Goal: Task Accomplishment & Management: Use online tool/utility

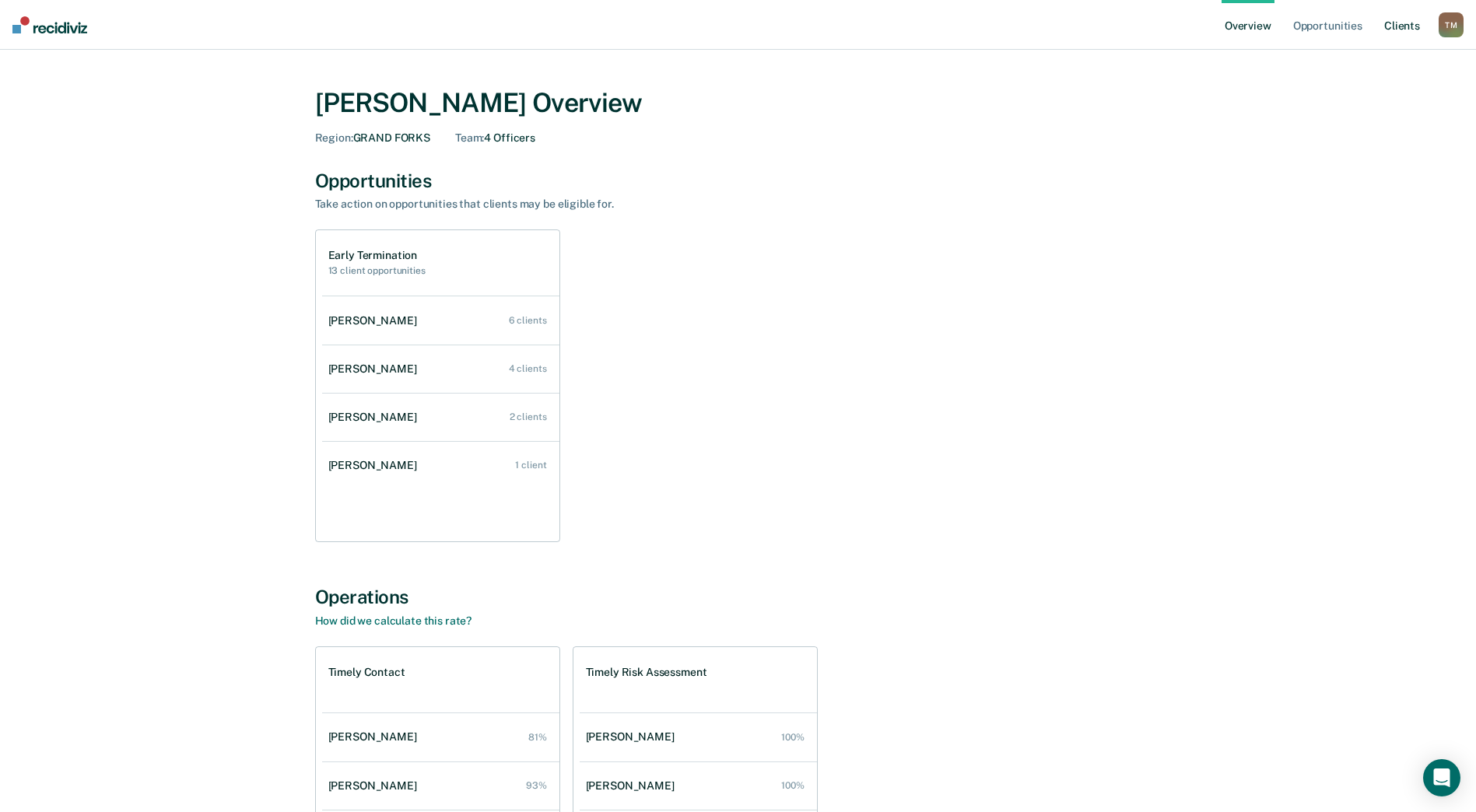
click at [1396, 24] on link "Client s" at bounding box center [1402, 24] width 42 height 50
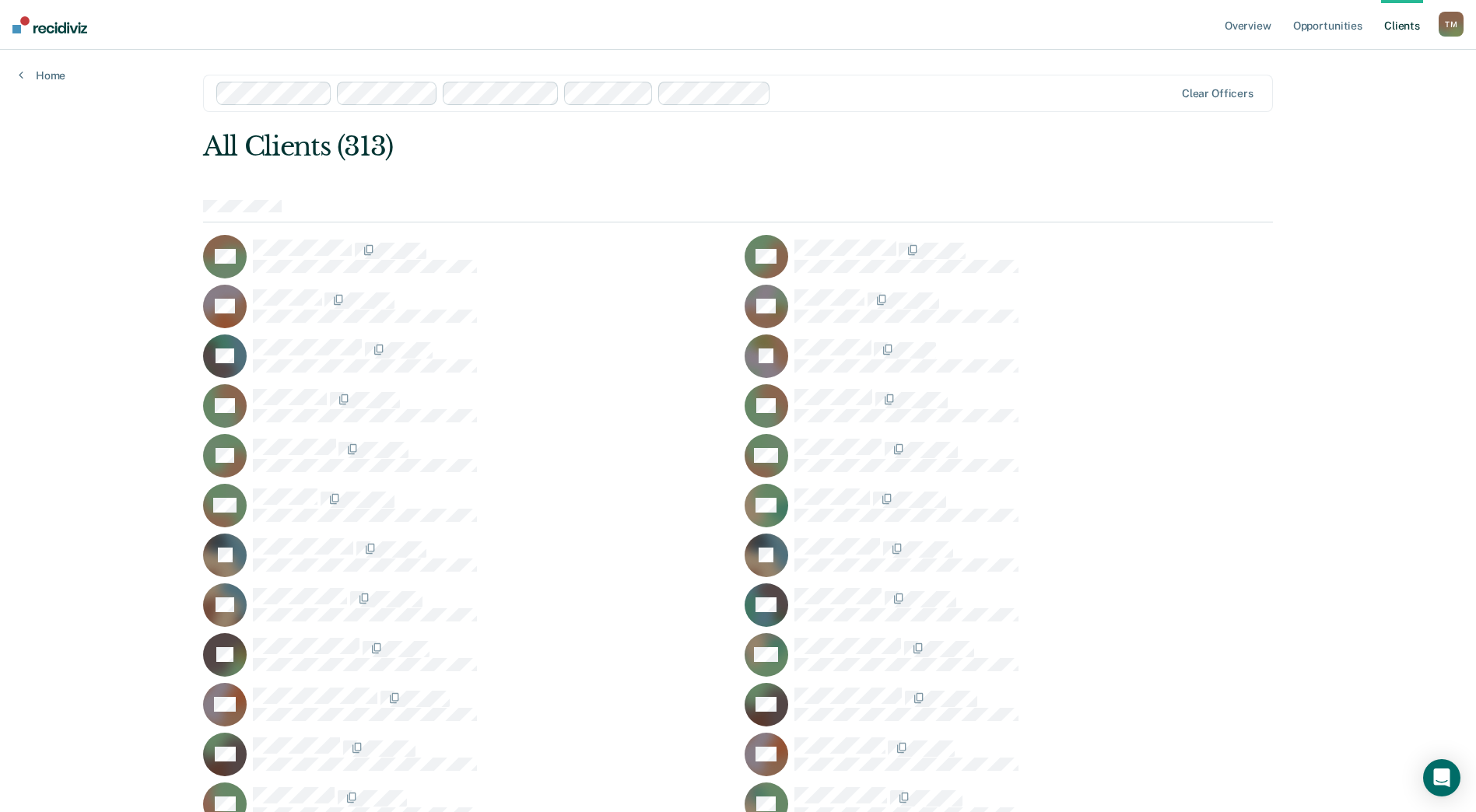
click at [1453, 25] on div "T M" at bounding box center [1451, 24] width 24 height 24
click at [1334, 26] on link "Opportunities" at bounding box center [1327, 24] width 75 height 50
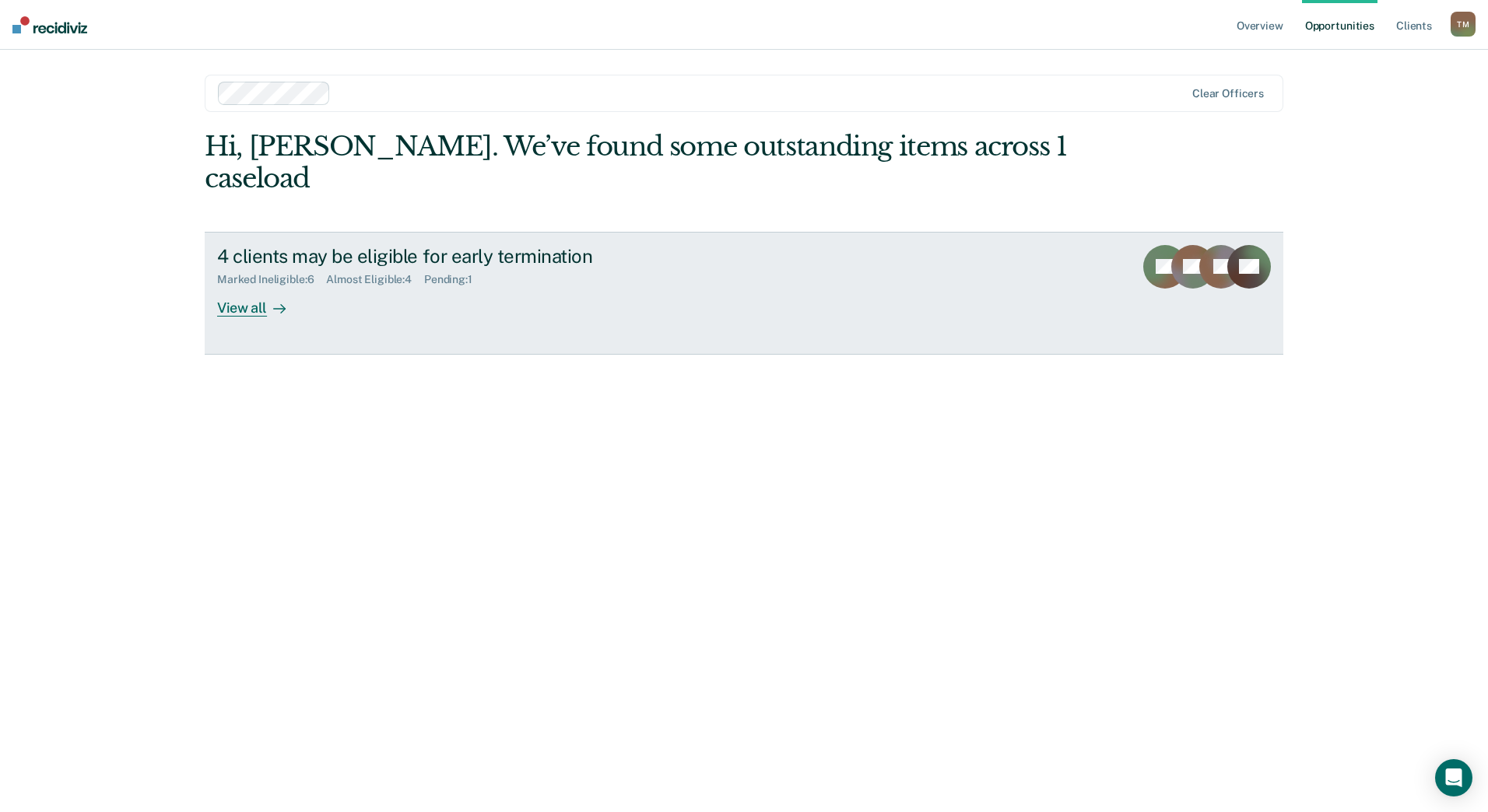
click at [255, 286] on div "View all" at bounding box center [261, 301] width 87 height 31
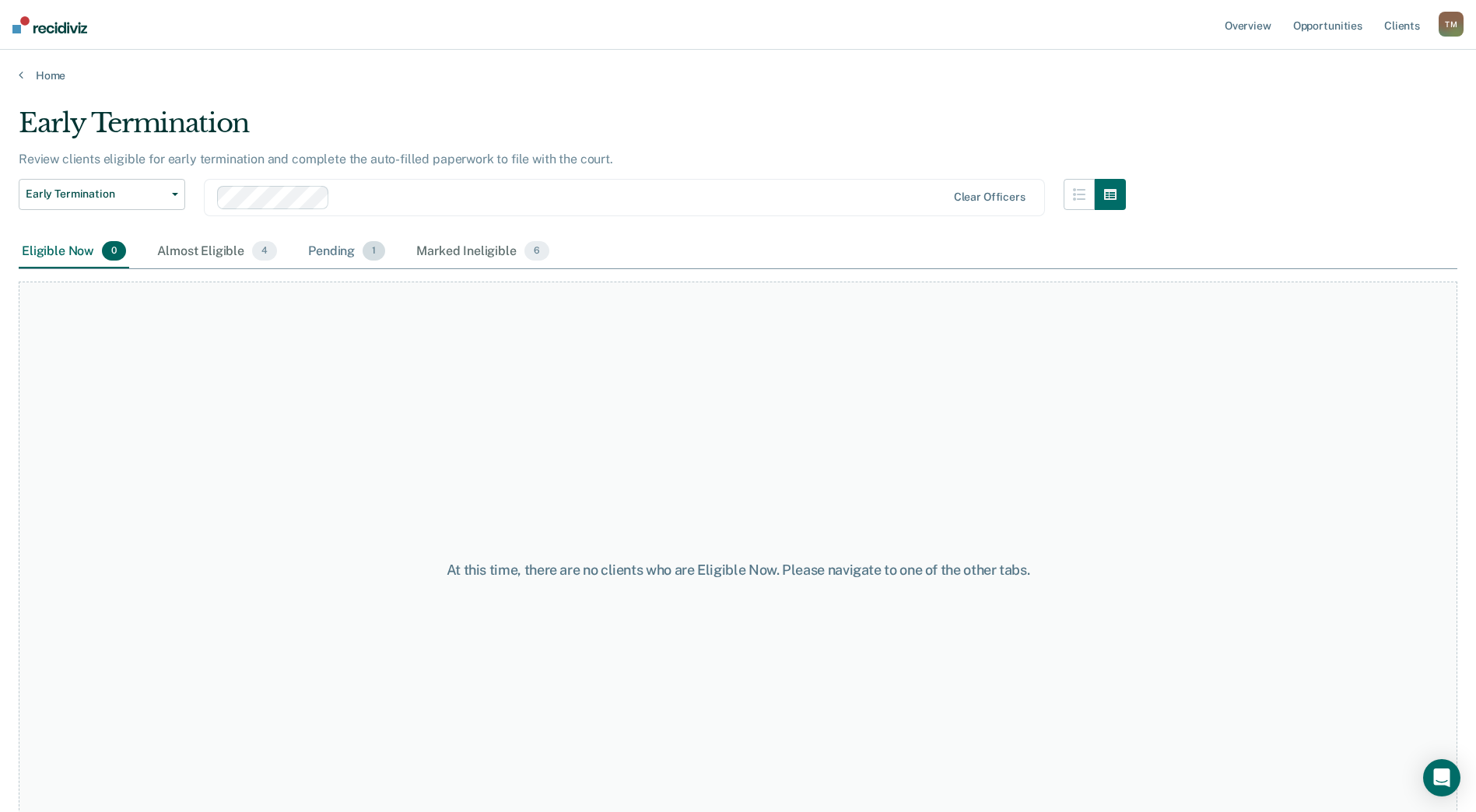
click at [346, 254] on div "Pending 1" at bounding box center [347, 252] width 83 height 34
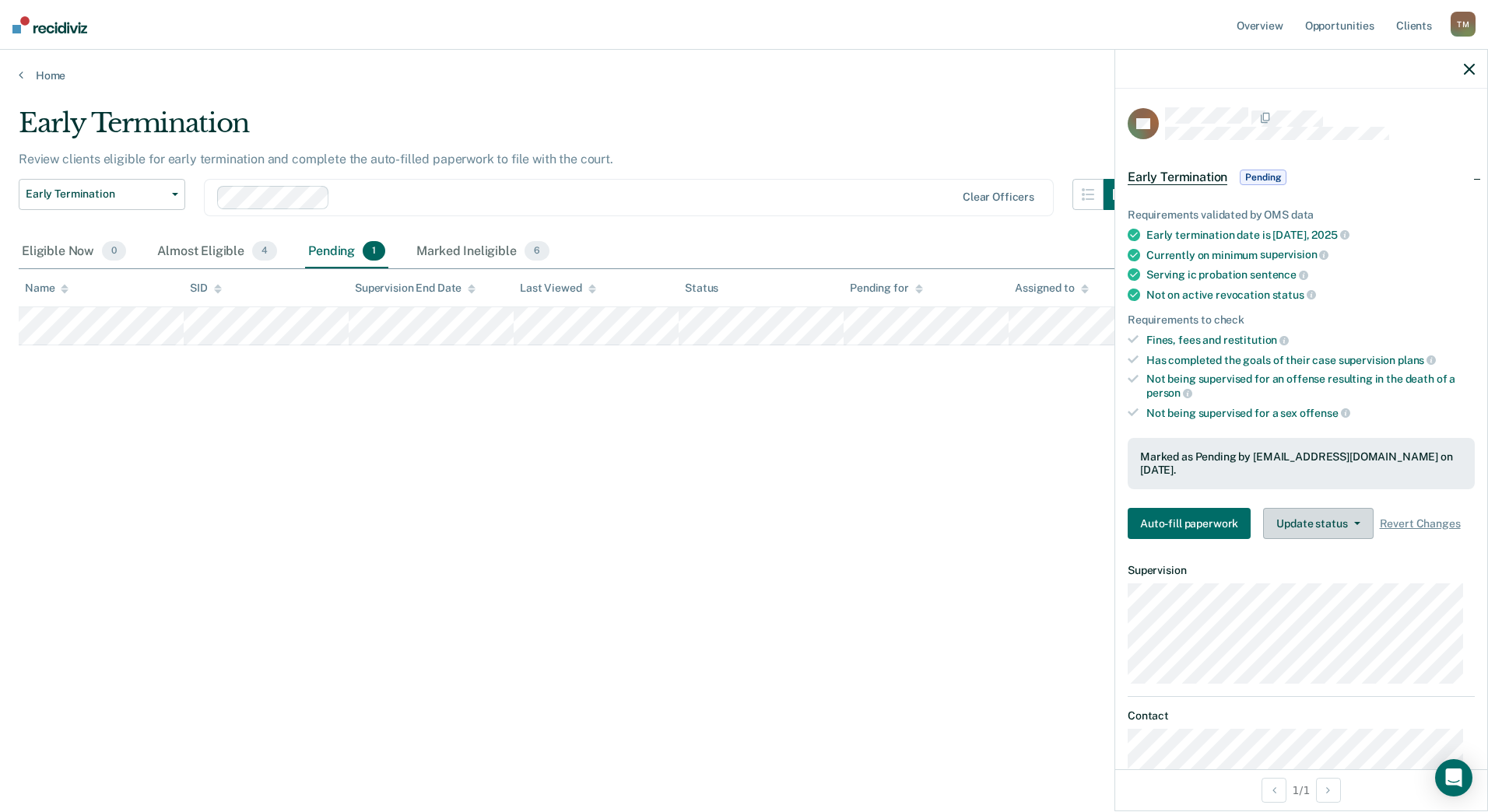
click at [1318, 508] on button "Update status" at bounding box center [1317, 523] width 110 height 31
click at [1305, 573] on button "Mark Ineligible" at bounding box center [1338, 585] width 150 height 24
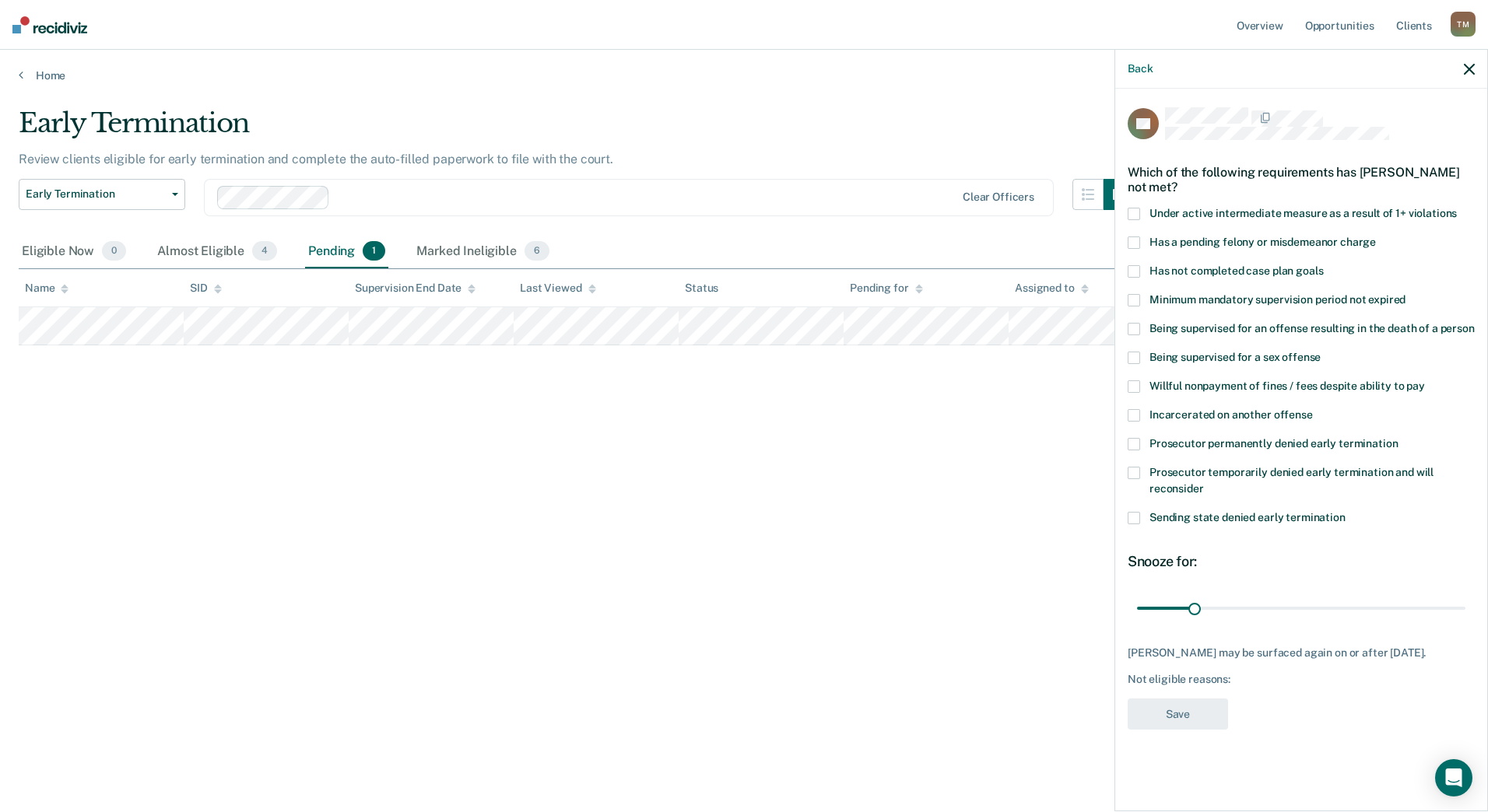
click at [1133, 469] on span at bounding box center [1134, 473] width 13 height 13
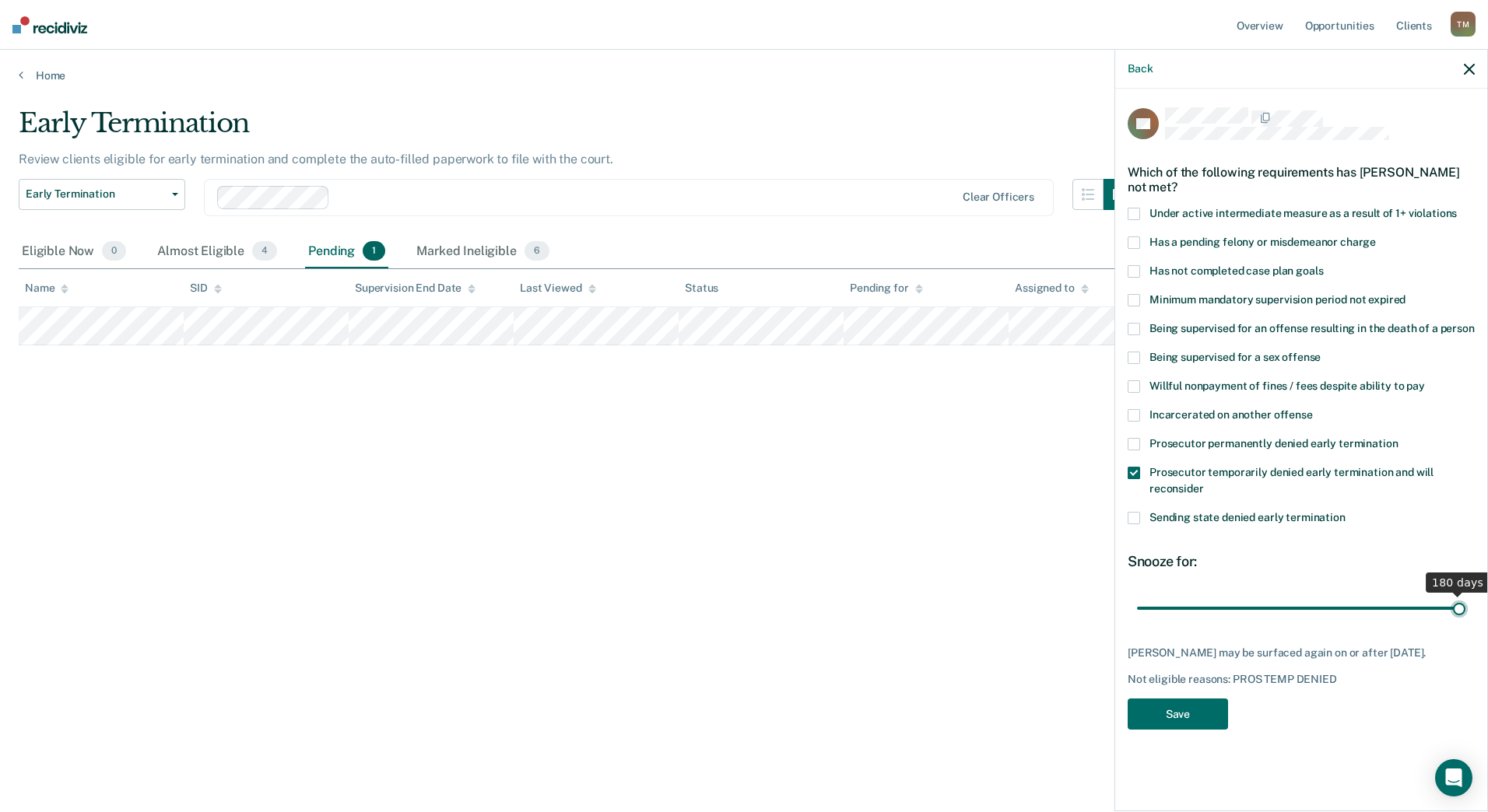
drag, startPoint x: 1195, startPoint y: 605, endPoint x: 1474, endPoint y: 599, distance: 279.1
type input "180"
click at [1465, 599] on input "range" at bounding box center [1301, 607] width 329 height 27
click at [1184, 711] on button "Save" at bounding box center [1177, 714] width 101 height 32
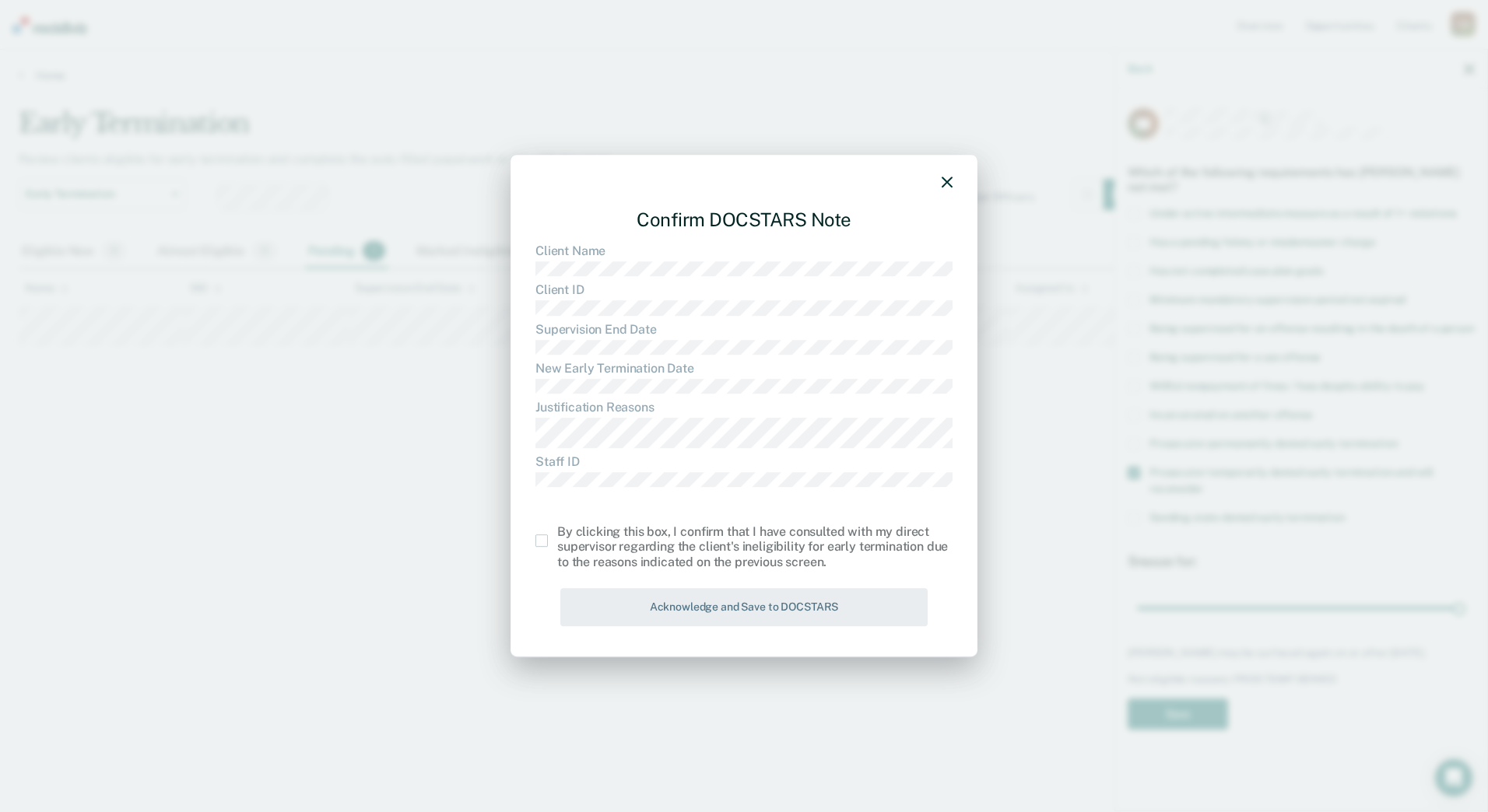
click at [540, 539] on span at bounding box center [542, 540] width 13 height 13
click at [557, 534] on input "checkbox" at bounding box center [557, 534] width 0 height 0
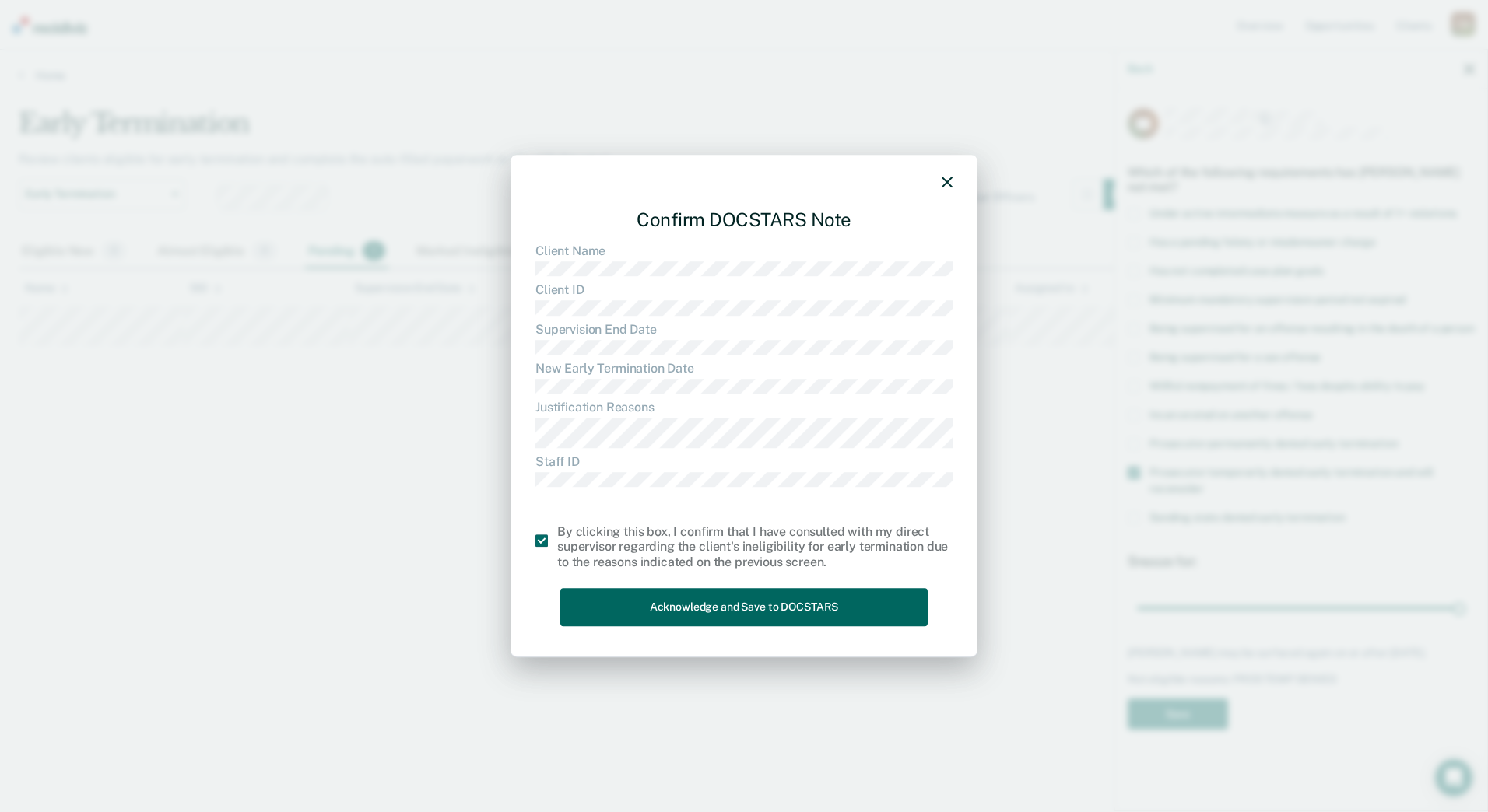
click at [737, 597] on button "Acknowledge and Save to DOCSTARS" at bounding box center [744, 607] width 368 height 38
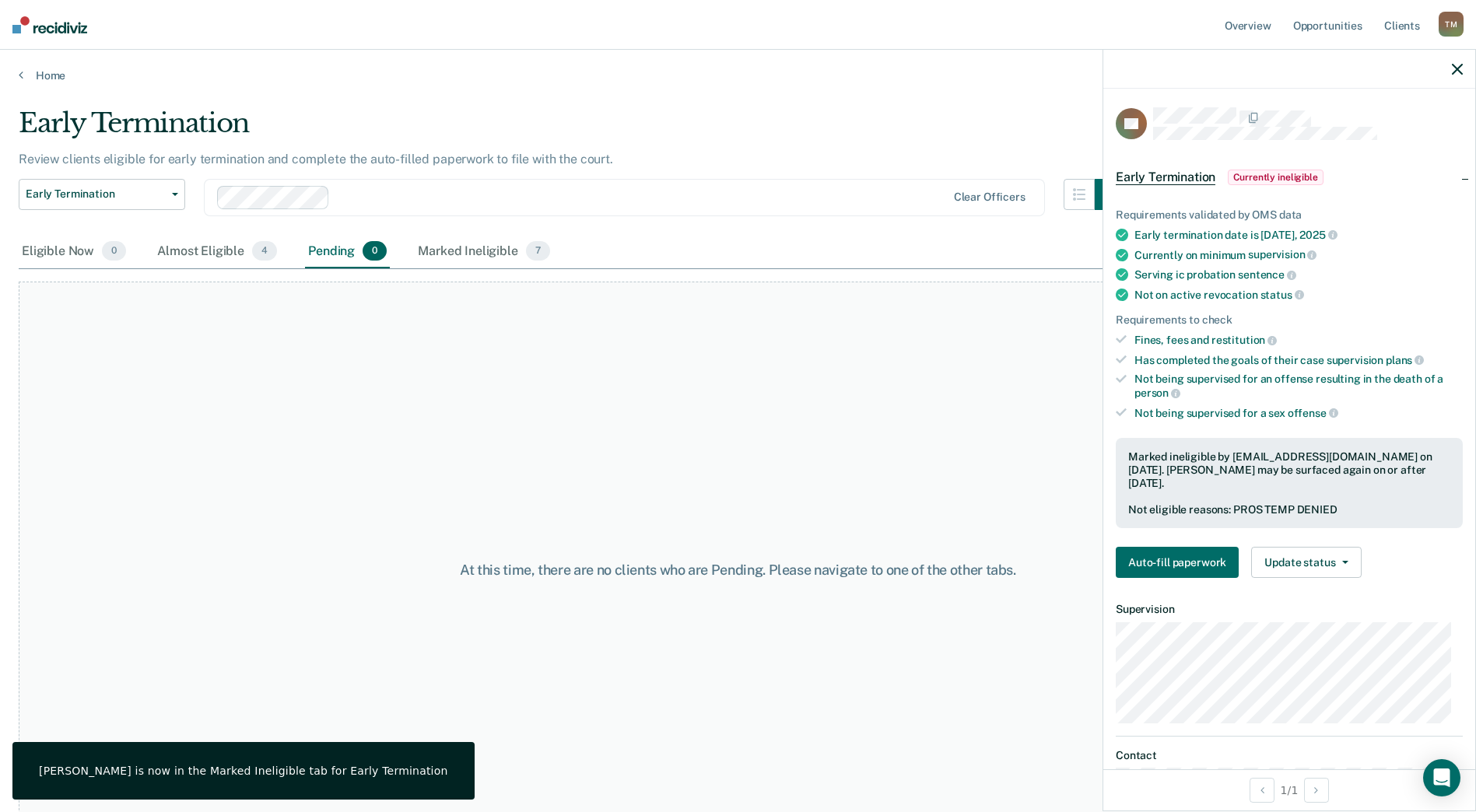
click at [1460, 72] on icon "button" at bounding box center [1457, 69] width 11 height 11
